Goal: Register for event/course

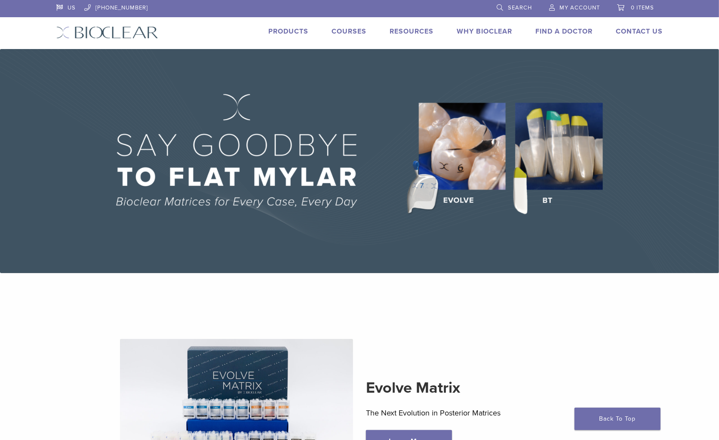
click at [336, 31] on link "Courses" at bounding box center [349, 31] width 35 height 9
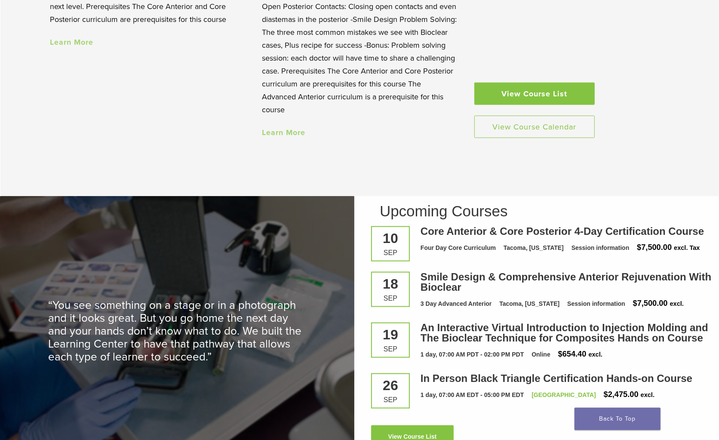
scroll to position [1086, 0]
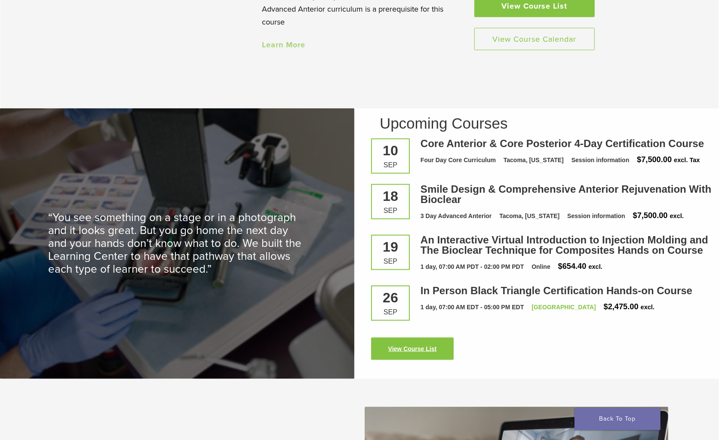
click at [430, 338] on link "View Course List" at bounding box center [412, 349] width 83 height 22
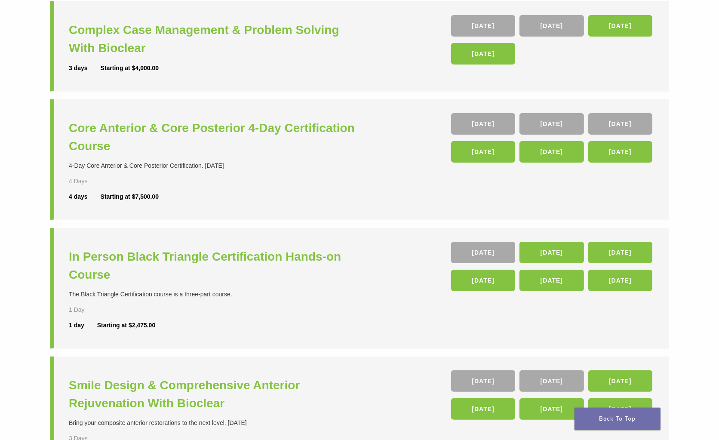
scroll to position [128, 0]
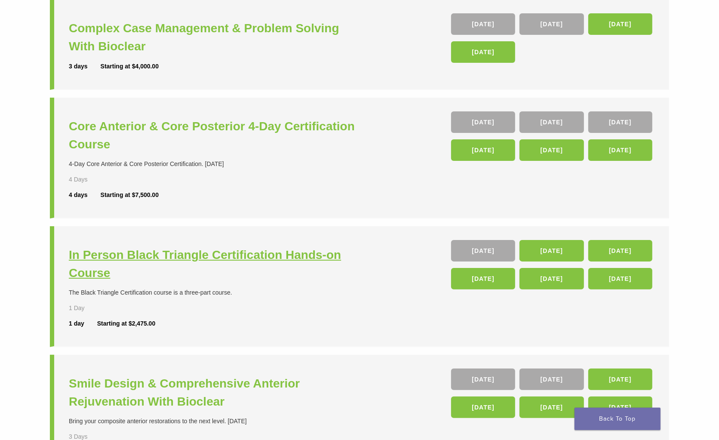
click at [194, 258] on h3 "In Person Black Triangle Certification Hands-on Course" at bounding box center [215, 264] width 293 height 36
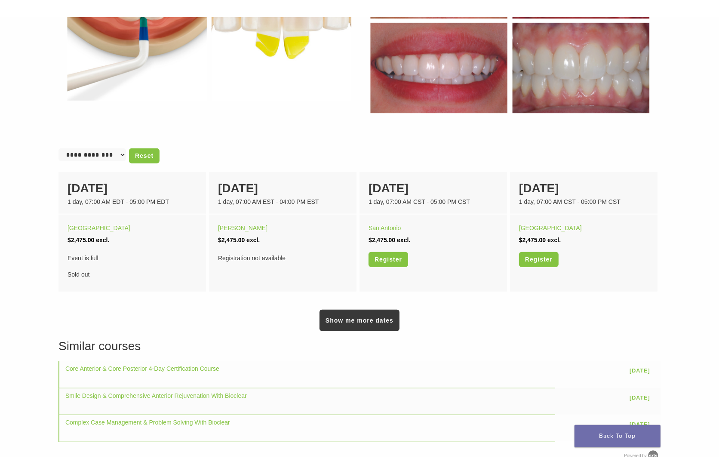
scroll to position [517, 0]
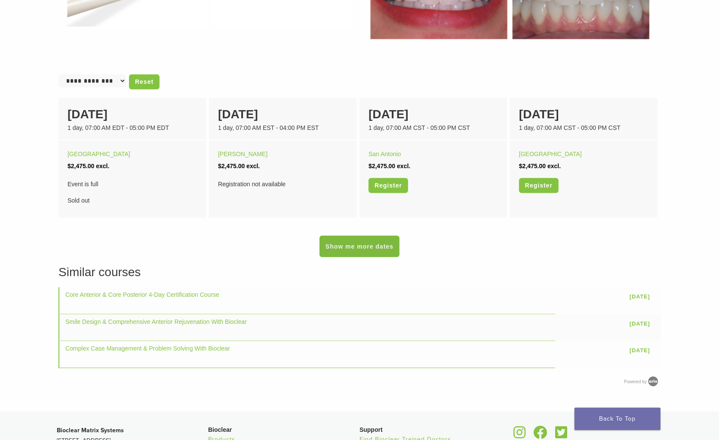
click at [362, 242] on link "Show me more dates" at bounding box center [360, 247] width 80 height 22
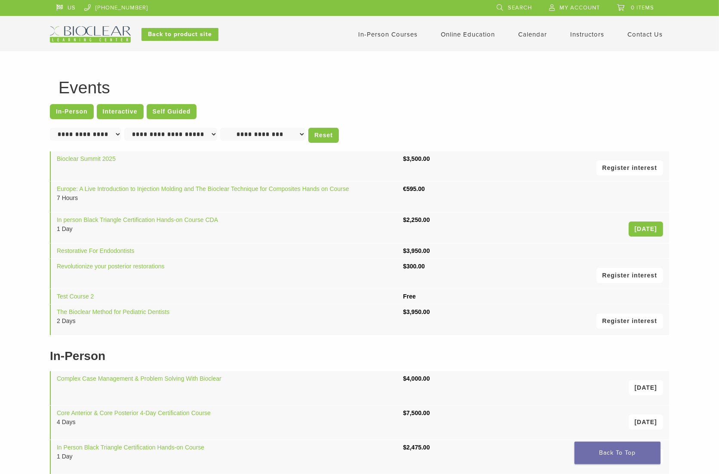
drag, startPoint x: 606, startPoint y: 85, endPoint x: 562, endPoint y: 77, distance: 44.1
click at [606, 85] on h1 "Events" at bounding box center [359, 87] width 602 height 17
click at [85, 28] on img at bounding box center [90, 34] width 81 height 16
